Goal: Transaction & Acquisition: Purchase product/service

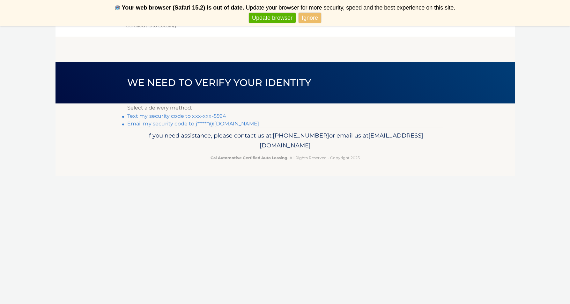
click at [183, 115] on link "Text my security code to xxx-xxx-5594" at bounding box center [176, 116] width 99 height 6
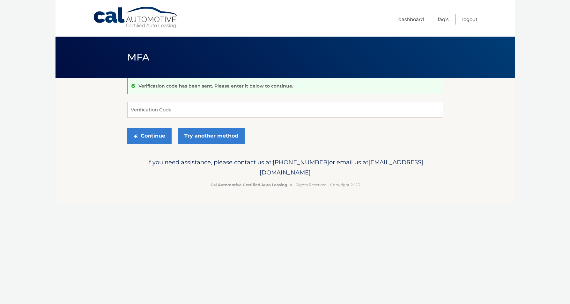
click at [176, 112] on input "Verification Code" at bounding box center [285, 110] width 316 height 16
type input "792859"
click at [157, 134] on button "Continue" at bounding box center [149, 136] width 44 height 16
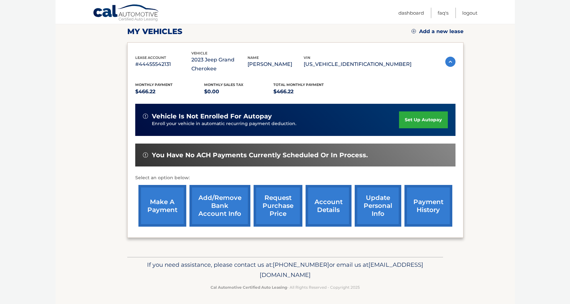
scroll to position [89, 0]
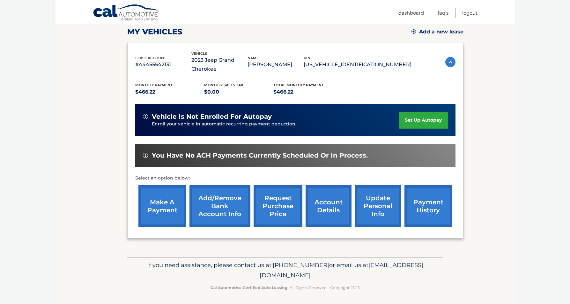
click at [162, 207] on link "make a payment" at bounding box center [162, 207] width 48 height 42
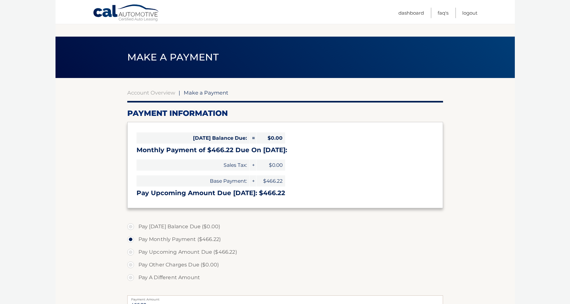
select select "NGY4OTQ2YWYtZjhjYi00NGYyLTg5MzItNDA2MjM5NTVmZDg5"
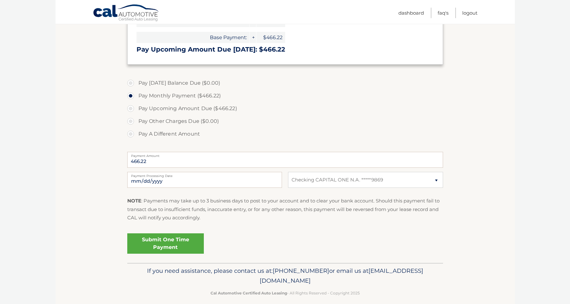
scroll to position [144, 0]
click at [166, 242] on link "Submit One Time Payment" at bounding box center [165, 243] width 76 height 20
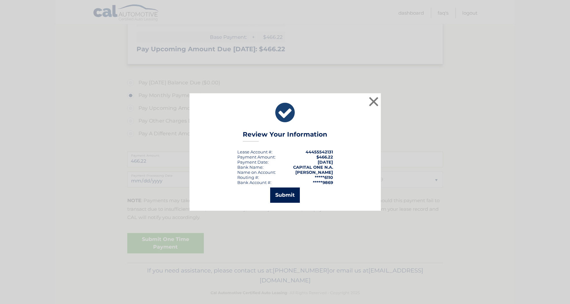
click at [283, 194] on button "Submit" at bounding box center [285, 195] width 30 height 15
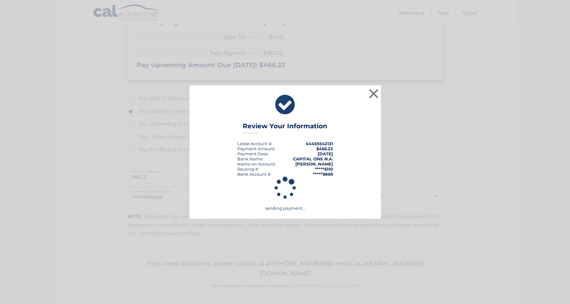
scroll to position [126, 0]
